Goal: Task Accomplishment & Management: Manage account settings

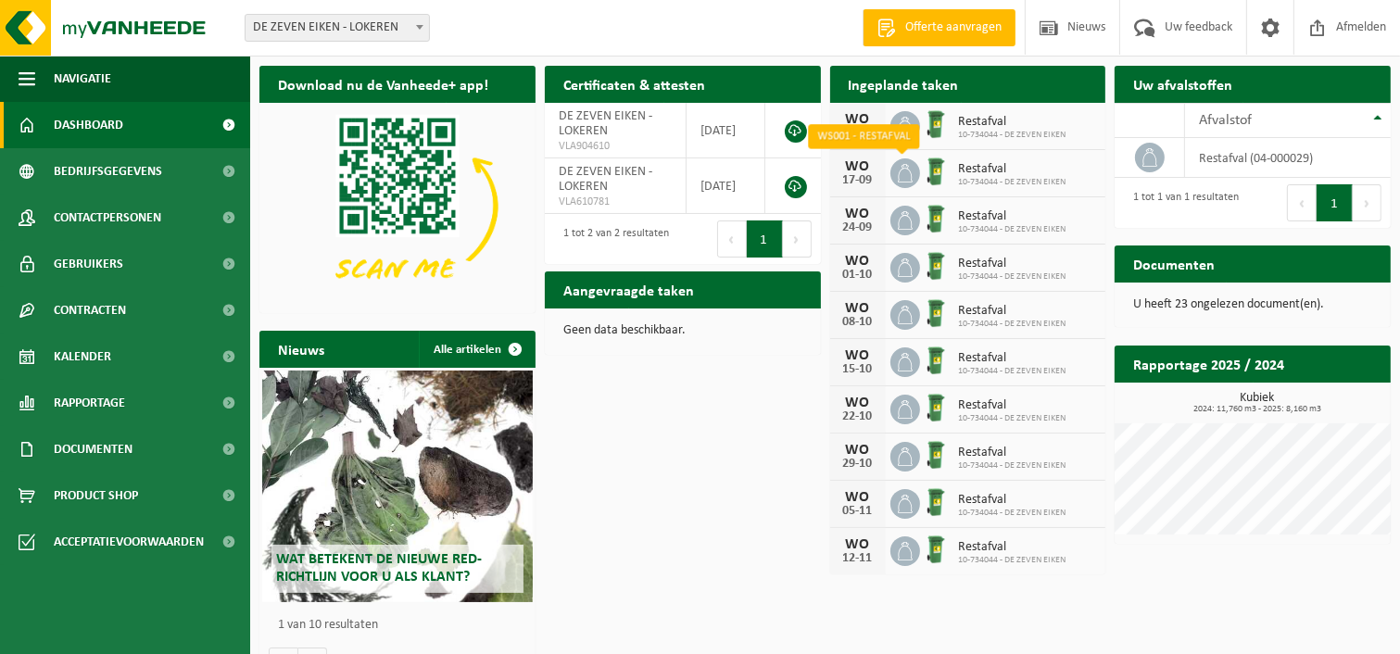
click at [908, 175] on icon at bounding box center [905, 173] width 19 height 19
click at [941, 174] on img at bounding box center [936, 172] width 32 height 32
click at [979, 179] on span "10-734044 - DE ZEVEN EIKEN" at bounding box center [1012, 182] width 107 height 11
click at [856, 166] on div "WO" at bounding box center [858, 166] width 37 height 15
click at [1005, 172] on span "Restafval" at bounding box center [1012, 169] width 107 height 15
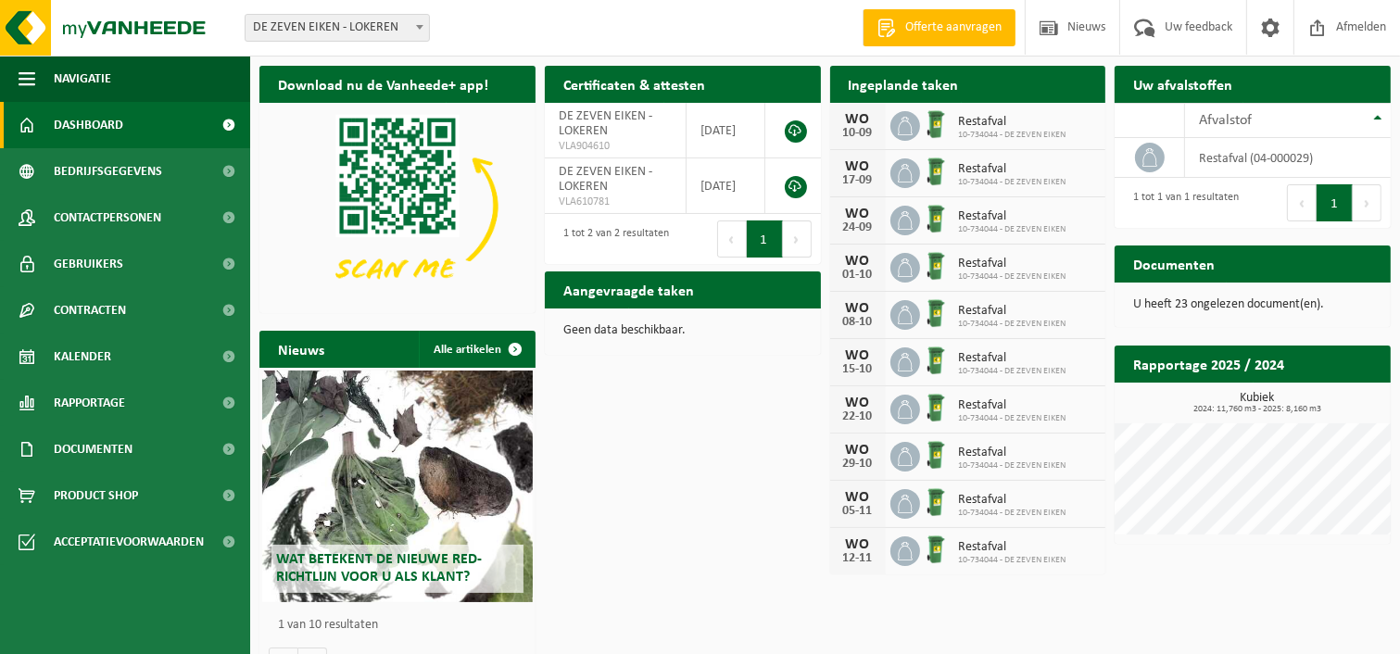
drag, startPoint x: 1005, startPoint y: 172, endPoint x: 1046, endPoint y: 186, distance: 43.1
click at [1046, 186] on span "10-734044 - DE ZEVEN EIKEN" at bounding box center [1012, 182] width 107 height 11
click at [1053, 133] on span "10-734044 - DE ZEVEN EIKEN" at bounding box center [1012, 135] width 107 height 11
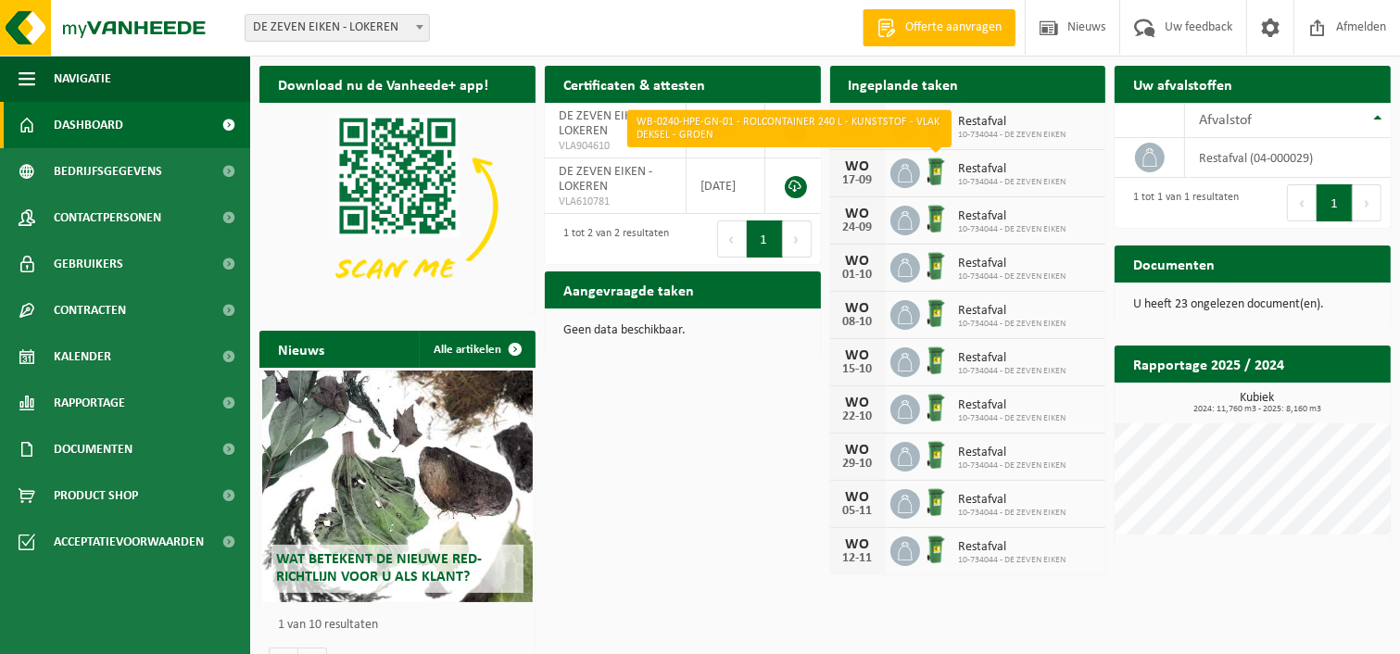
click at [924, 181] on img at bounding box center [936, 172] width 32 height 32
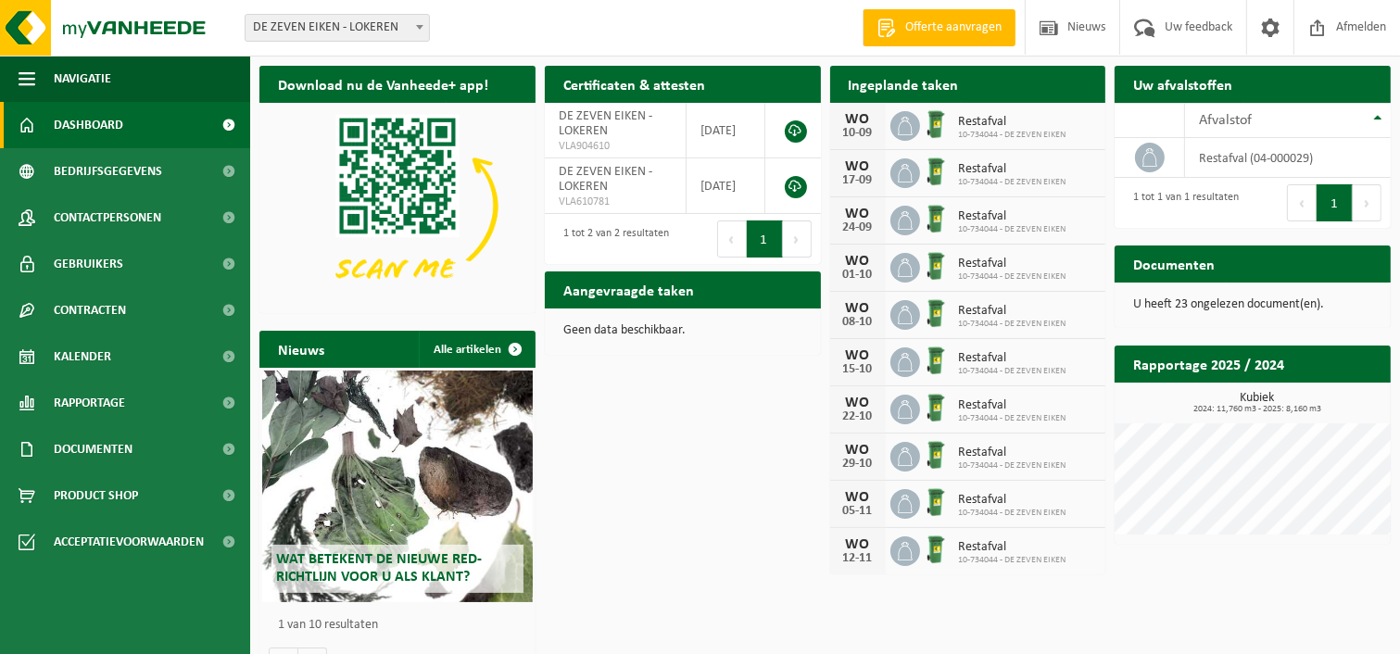
click at [229, 121] on span at bounding box center [229, 125] width 42 height 46
click at [869, 83] on h2 "Ingeplande taken" at bounding box center [903, 84] width 147 height 36
click at [127, 362] on link "Kalender" at bounding box center [125, 357] width 250 height 46
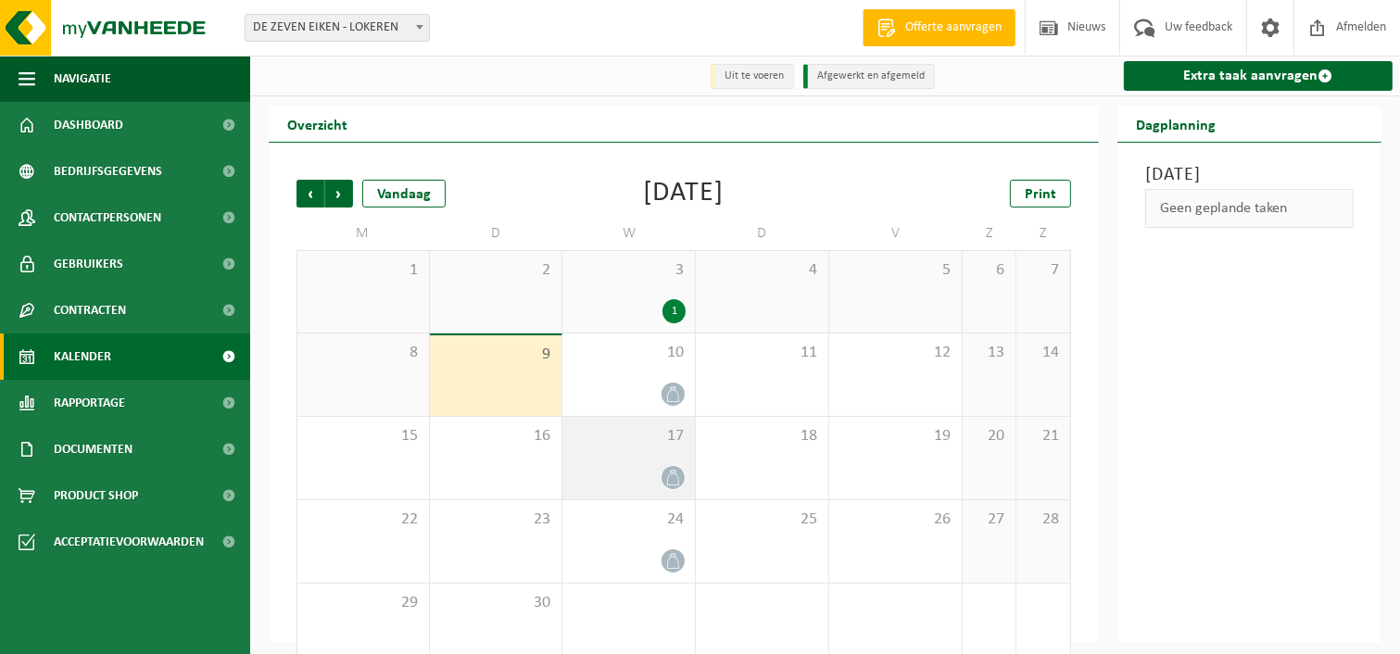
click at [668, 477] on icon at bounding box center [673, 478] width 16 height 16
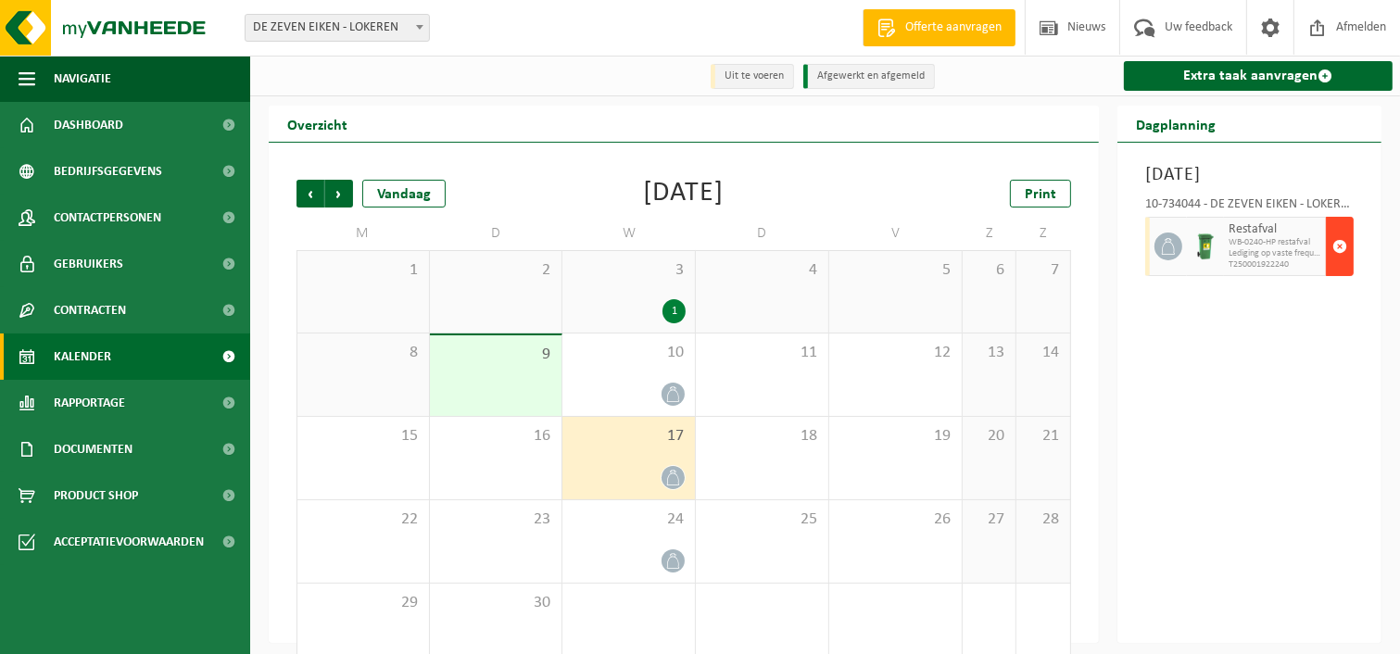
click at [1342, 265] on span "button" at bounding box center [1340, 246] width 15 height 37
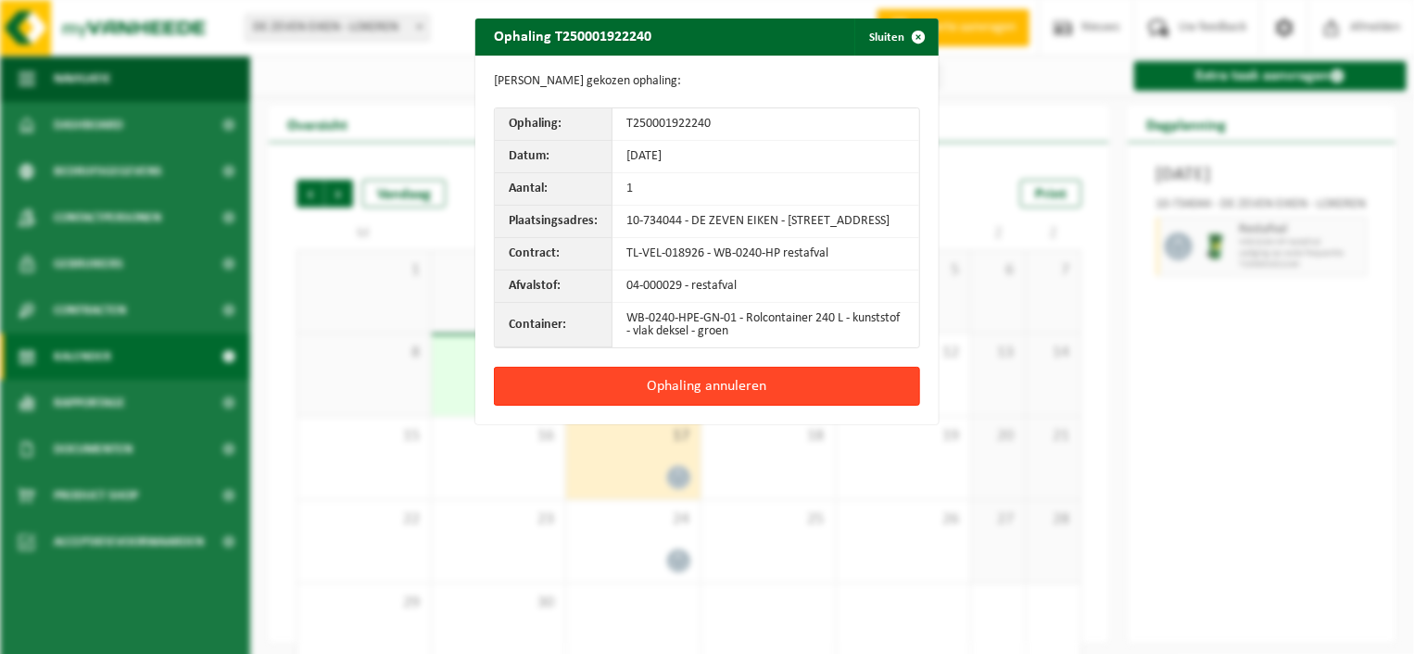
click at [682, 390] on button "Ophaling annuleren" at bounding box center [707, 386] width 426 height 39
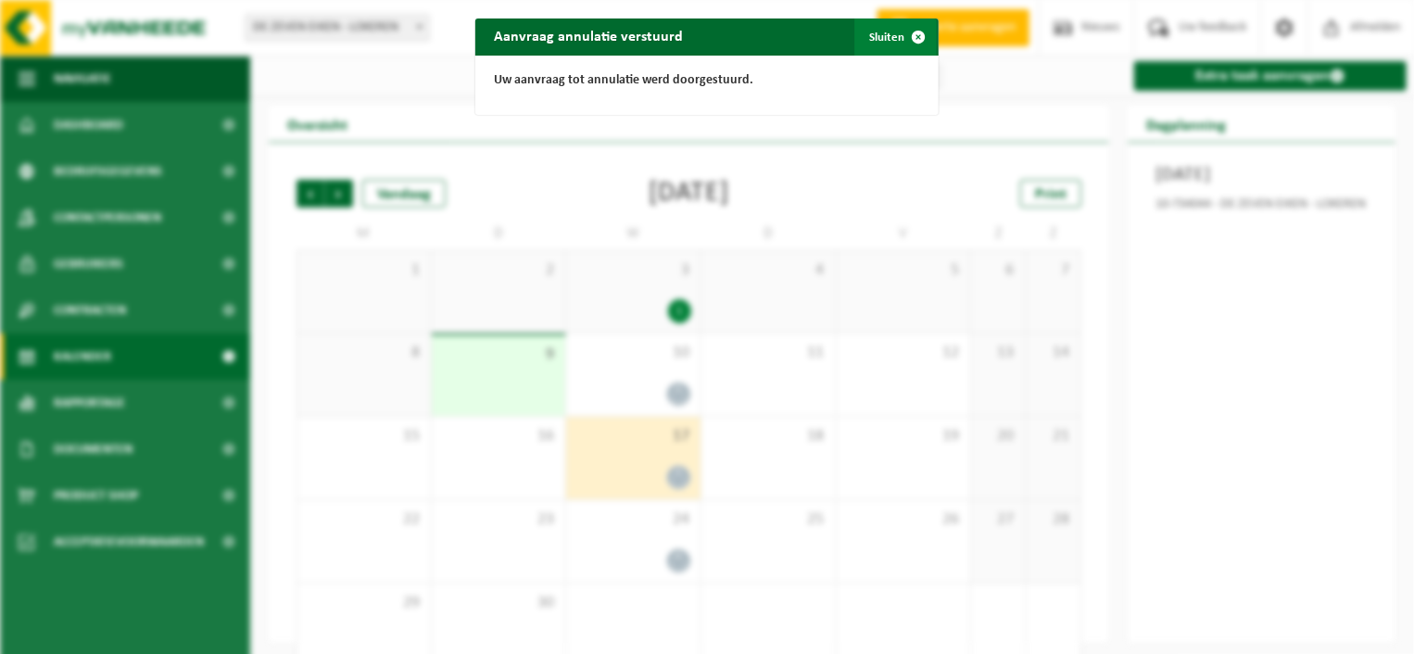
click at [910, 34] on span "button" at bounding box center [918, 37] width 37 height 37
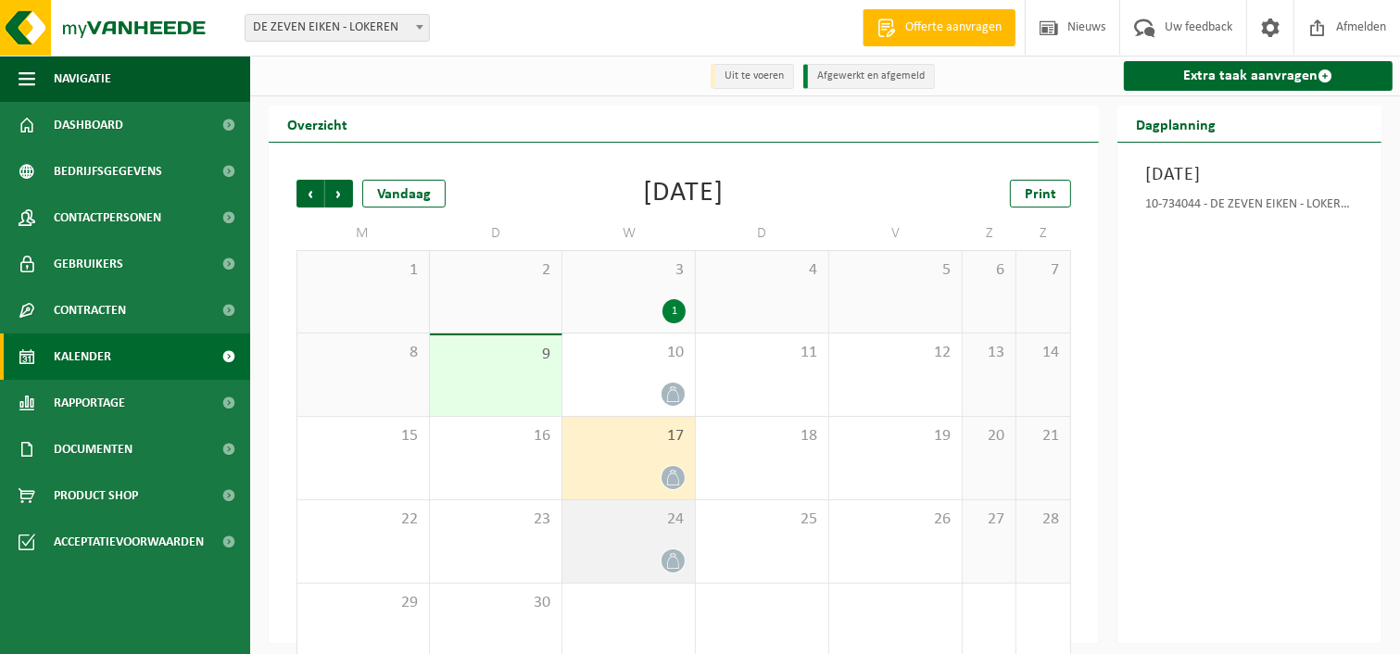
click at [675, 546] on div "24" at bounding box center [628, 541] width 133 height 82
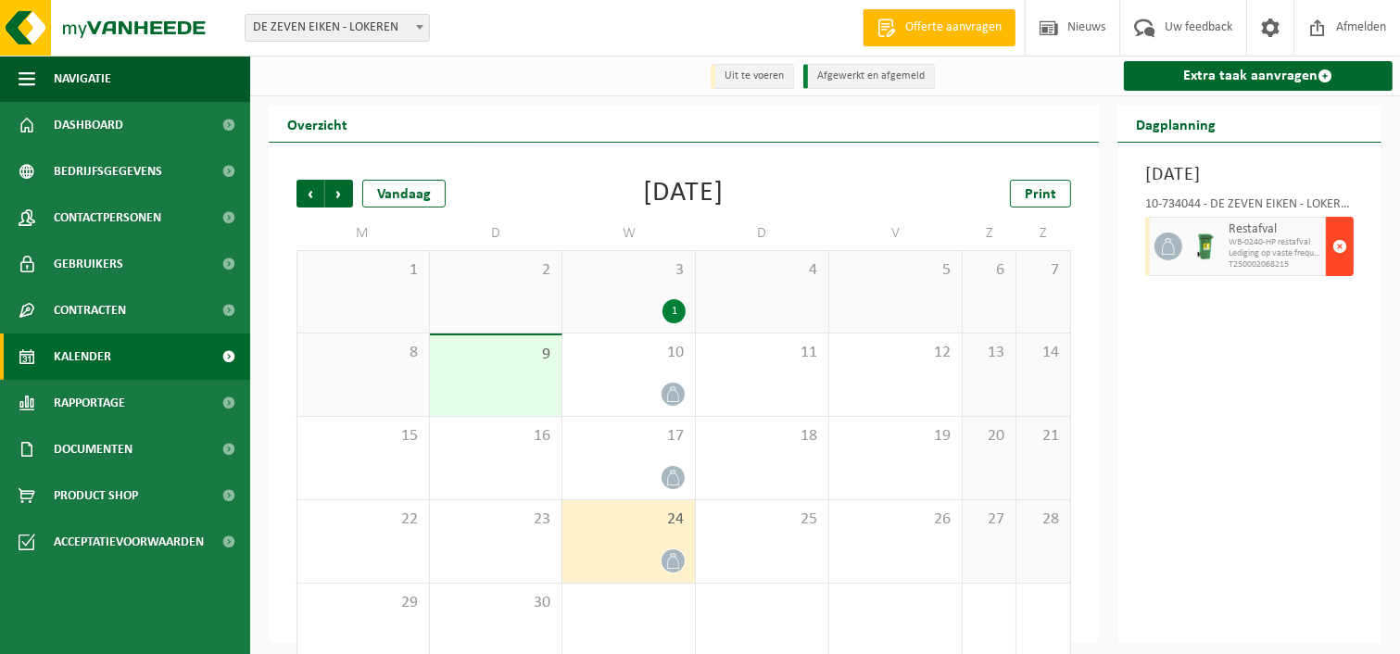
click at [1339, 265] on span "button" at bounding box center [1340, 246] width 15 height 37
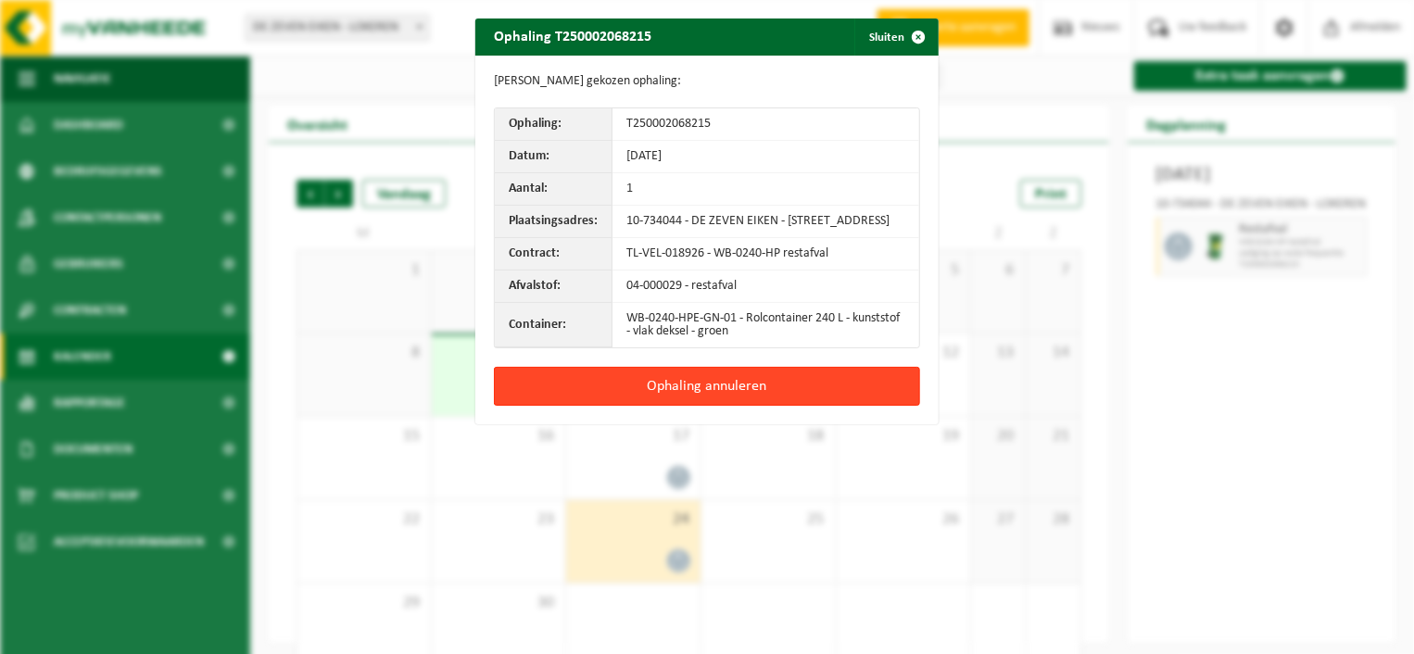
click at [686, 398] on button "Ophaling annuleren" at bounding box center [707, 386] width 426 height 39
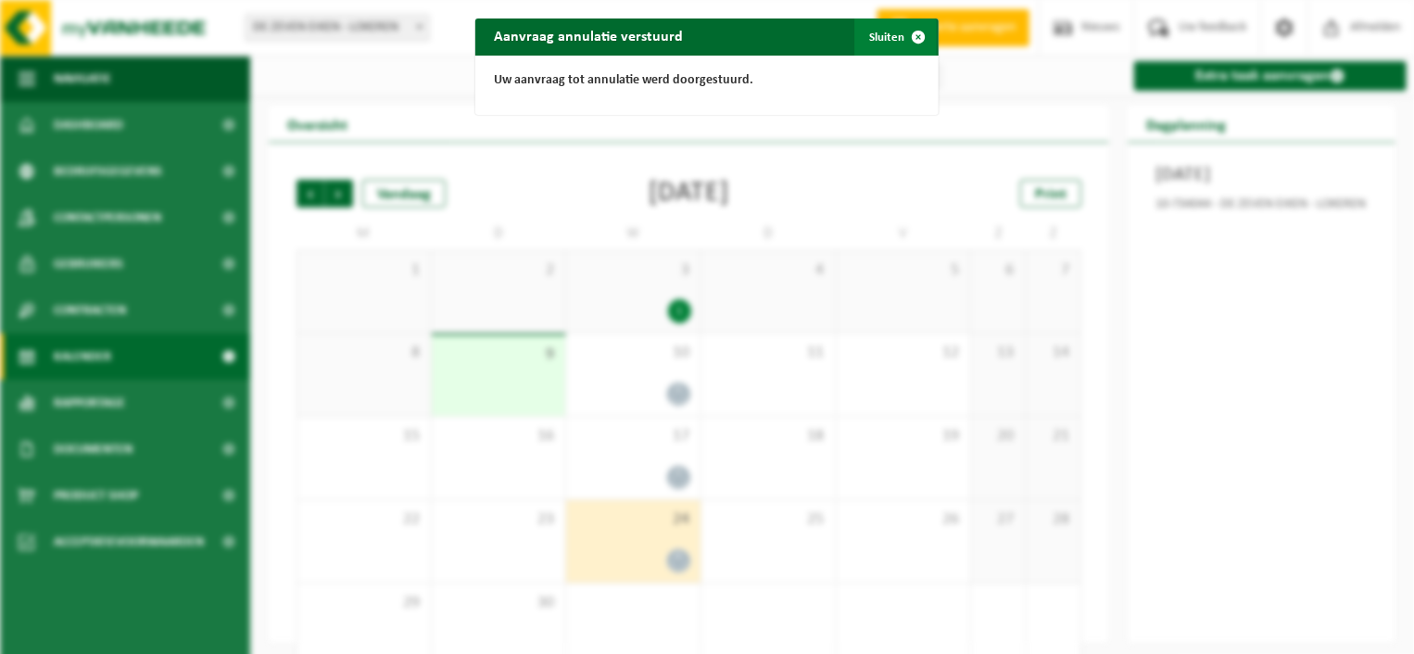
click at [906, 36] on span "button" at bounding box center [918, 37] width 37 height 37
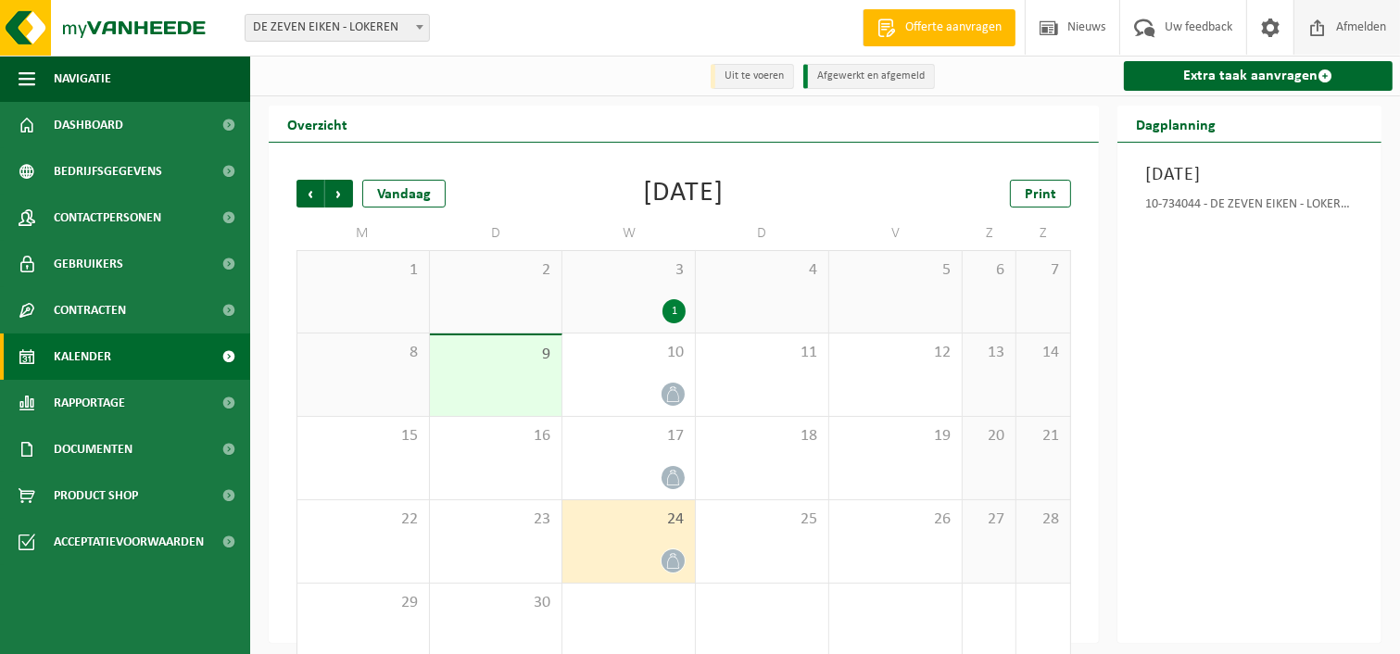
click at [1347, 28] on span "Afmelden" at bounding box center [1361, 27] width 59 height 55
